Goal: Check status: Check status

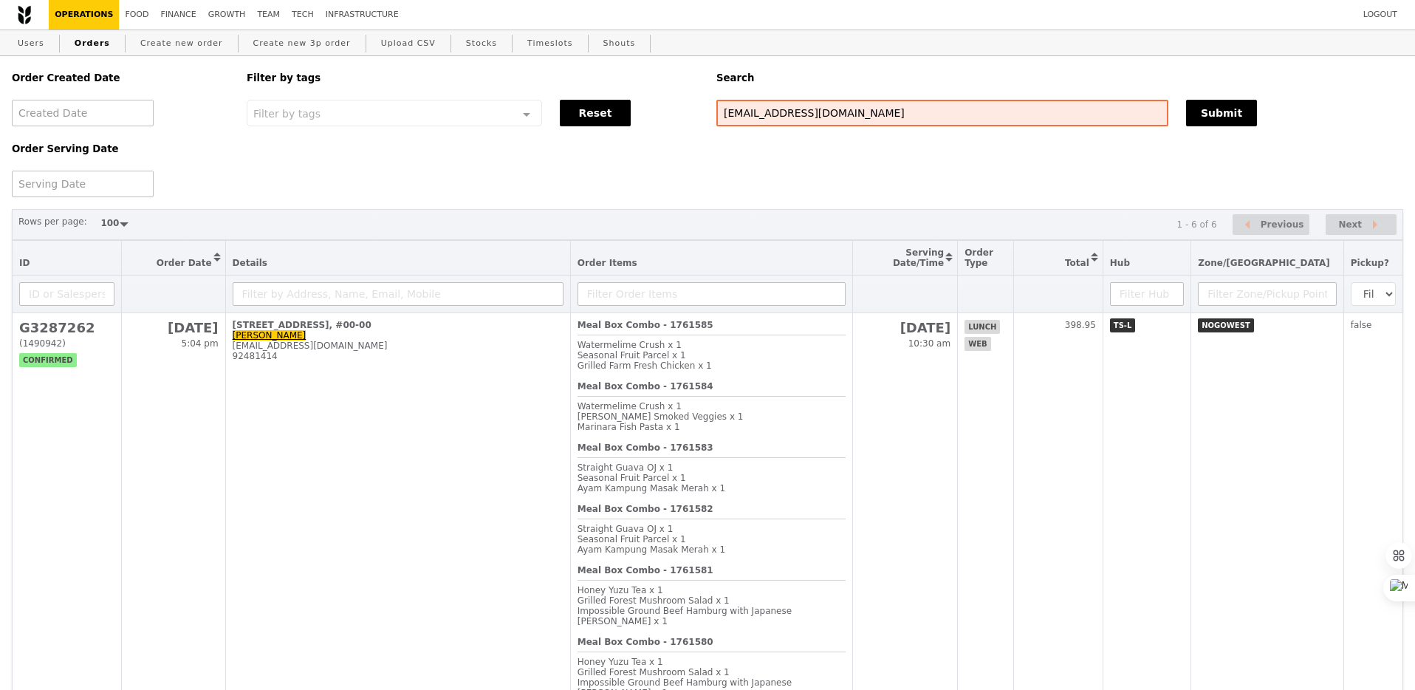
select select "100"
click at [747, 119] on input "[EMAIL_ADDRESS][DOMAIN_NAME]" at bounding box center [942, 113] width 452 height 27
type input "SMART"
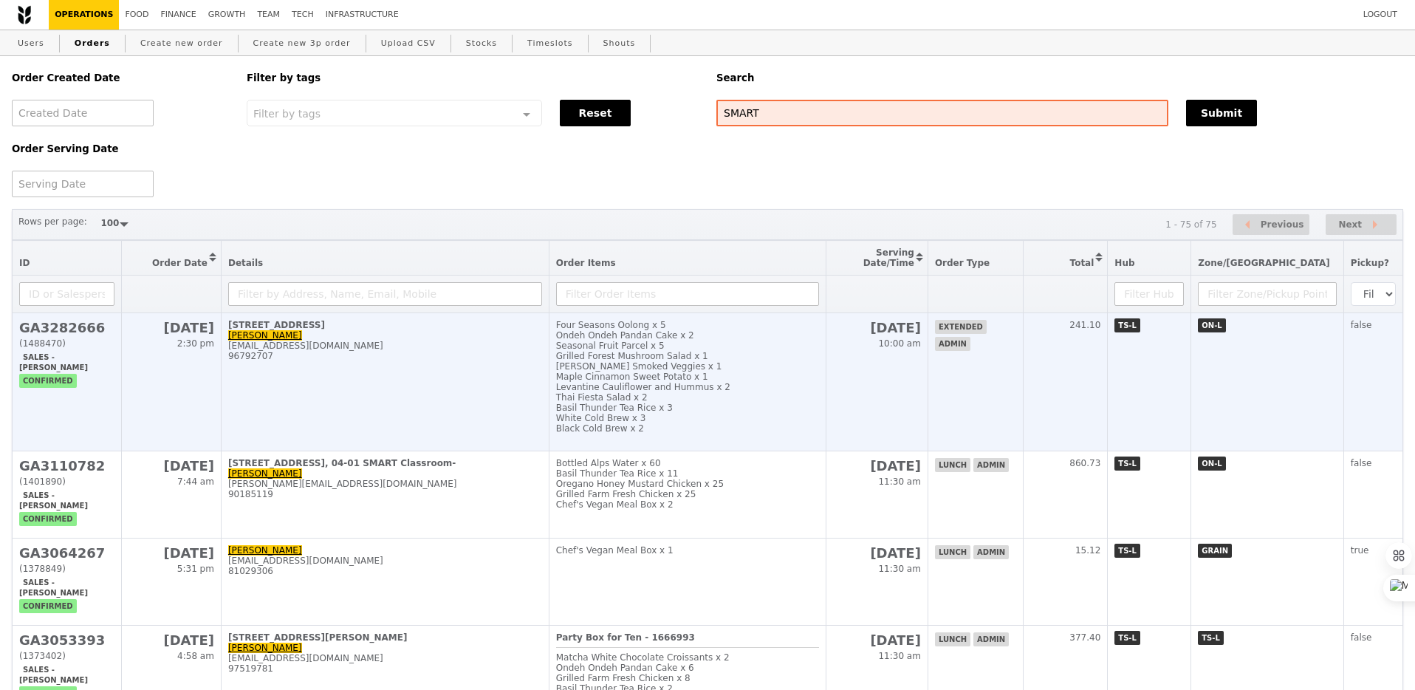
click at [789, 370] on div "[PERSON_NAME] Smoked Veggies x 1" at bounding box center [688, 366] width 264 height 10
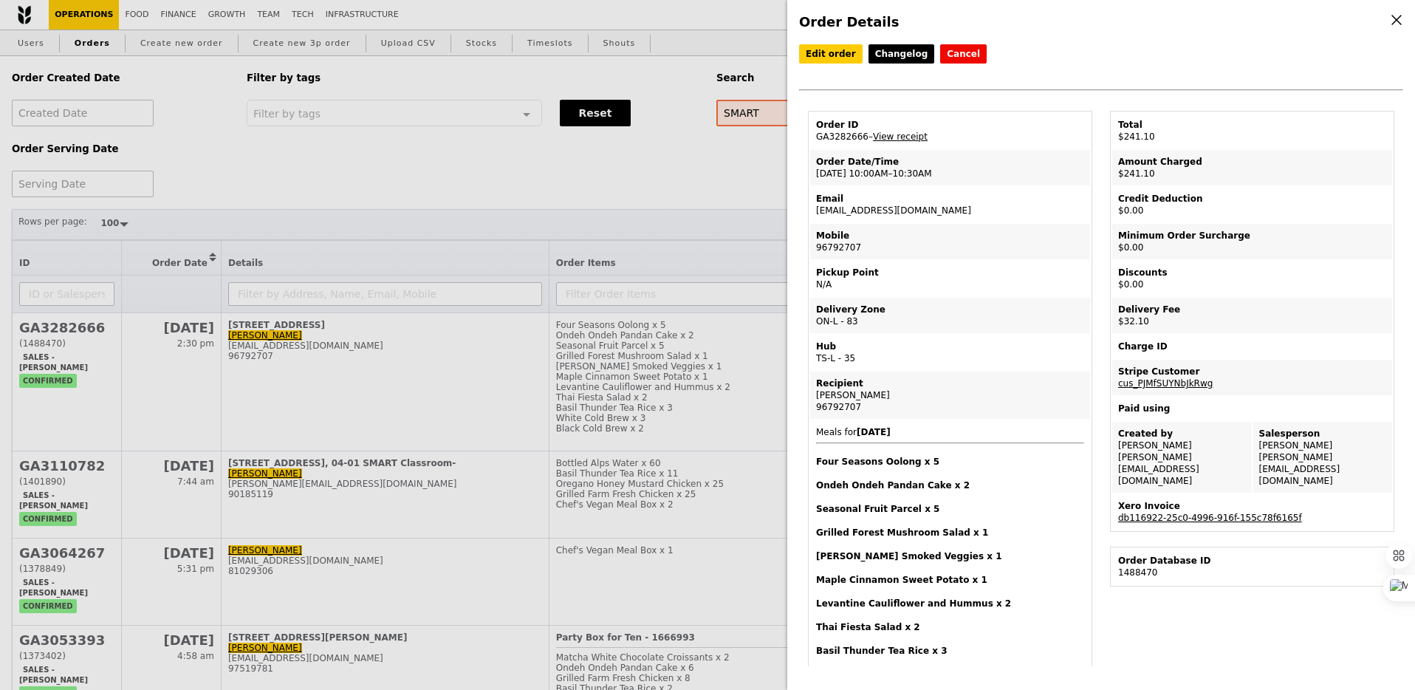
click at [1178, 512] on link "db116922-25c0-4996-916f-155c78f6165f" at bounding box center [1210, 517] width 184 height 10
